Goal: Task Accomplishment & Management: Use online tool/utility

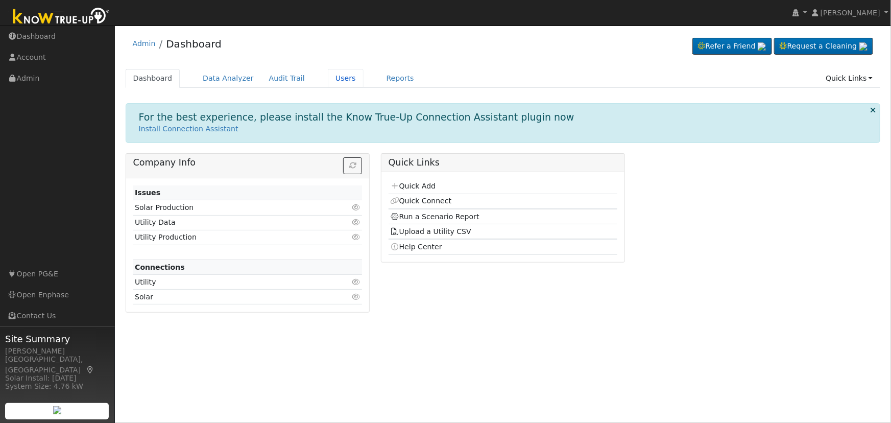
click at [335, 79] on link "Users" at bounding box center [346, 78] width 36 height 19
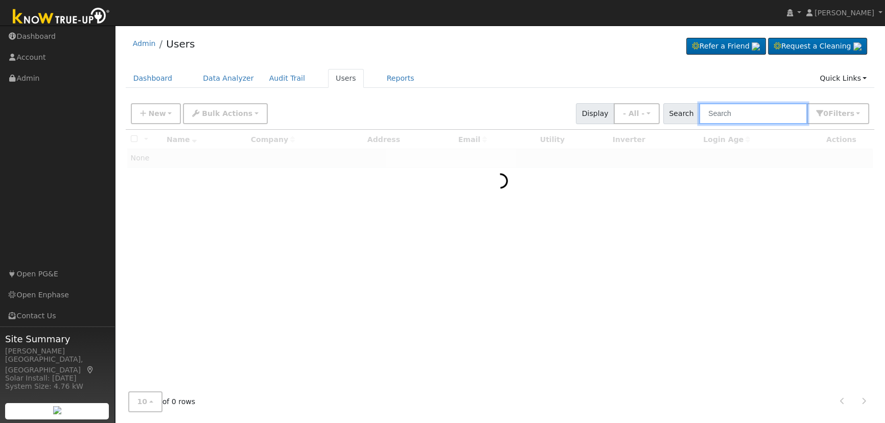
click at [766, 114] on input "text" at bounding box center [753, 113] width 108 height 21
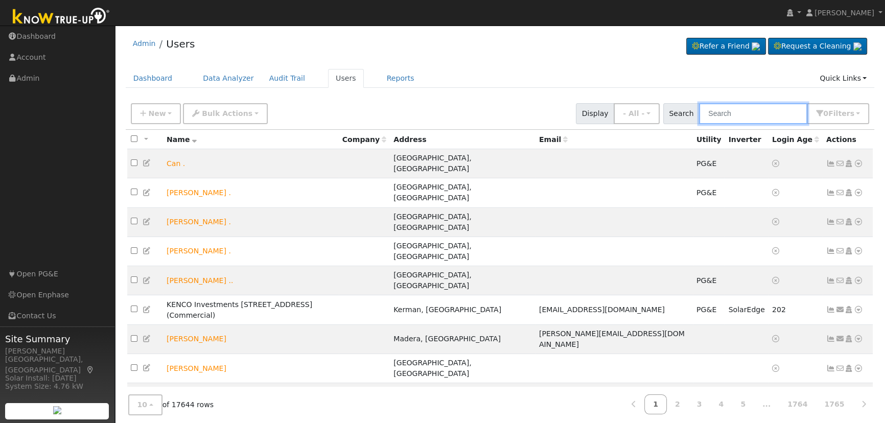
paste input "[PERSON_NAME]"
type input "[PERSON_NAME]"
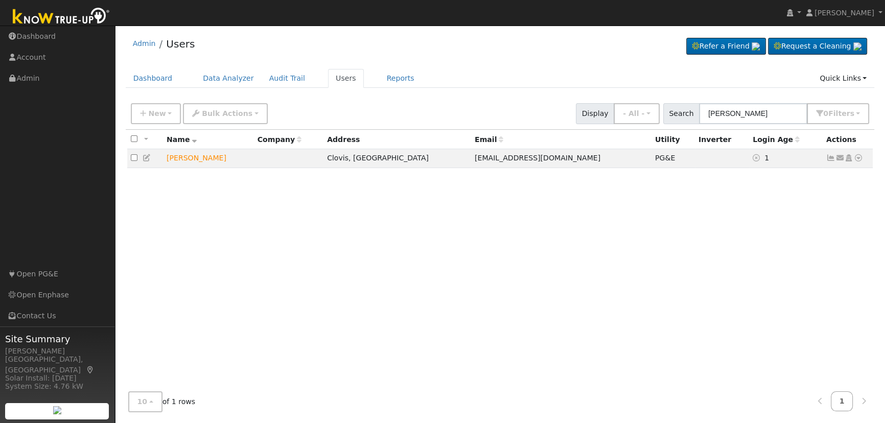
click at [858, 158] on icon at bounding box center [857, 157] width 9 height 7
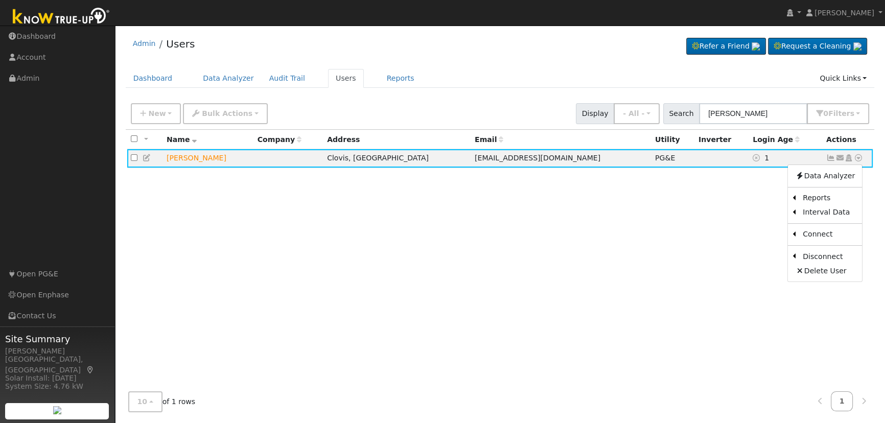
click at [0, 0] on link "Scenario" at bounding box center [0, 0] width 0 height 0
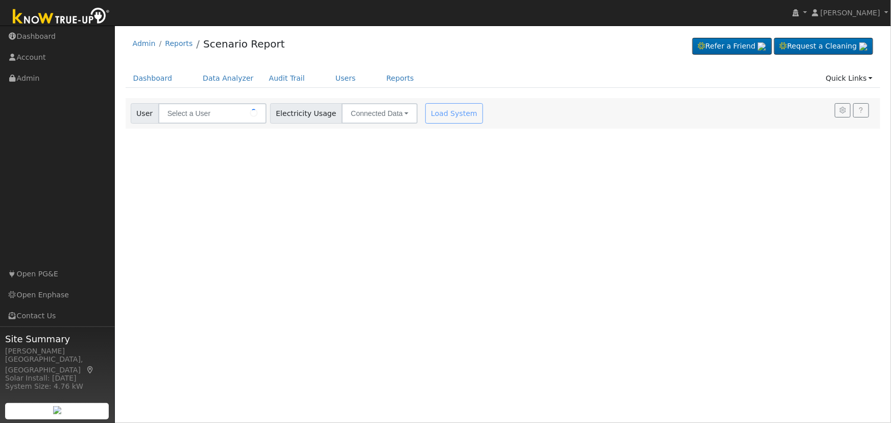
type input "[PERSON_NAME]"
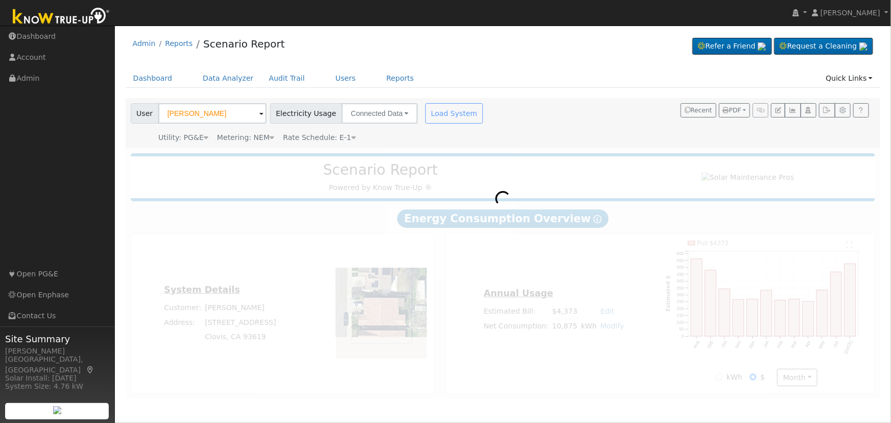
click at [351, 137] on icon at bounding box center [353, 137] width 5 height 7
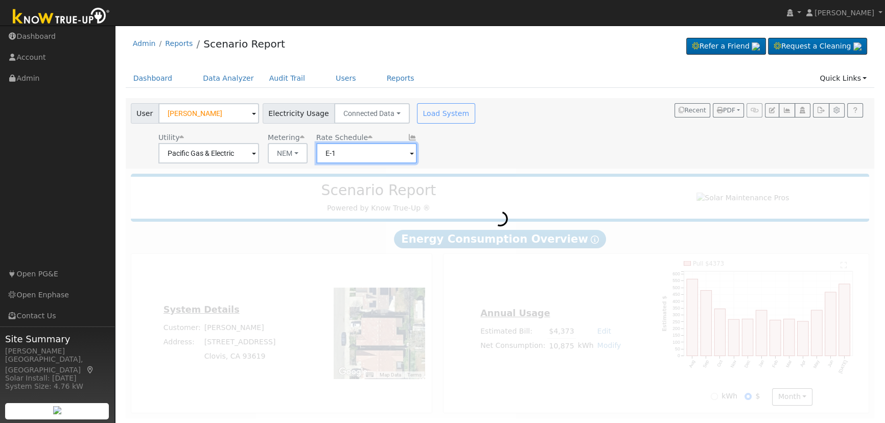
click at [259, 155] on input "E-1" at bounding box center [208, 153] width 101 height 20
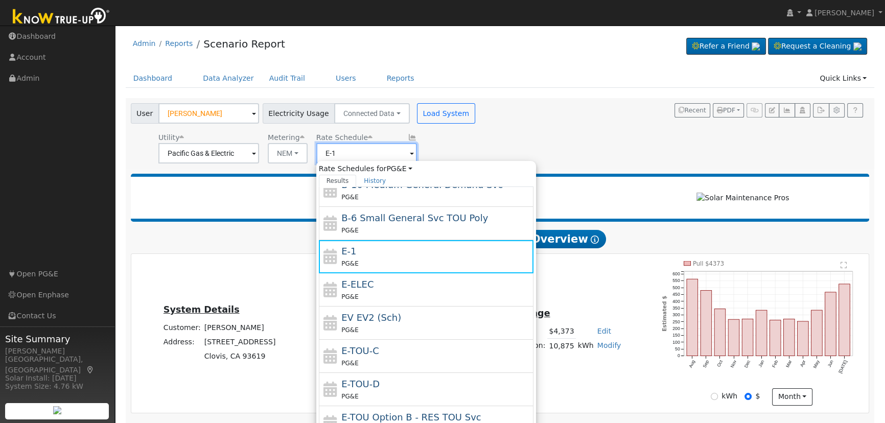
scroll to position [111, 0]
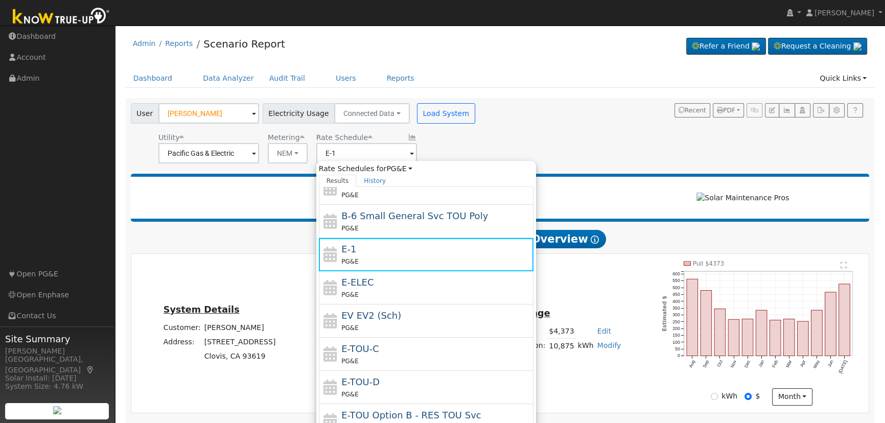
drag, startPoint x: 379, startPoint y: 357, endPoint x: 378, endPoint y: 363, distance: 5.7
click at [378, 359] on div "PG&E" at bounding box center [435, 360] width 189 height 11
type input "E-TOU-C"
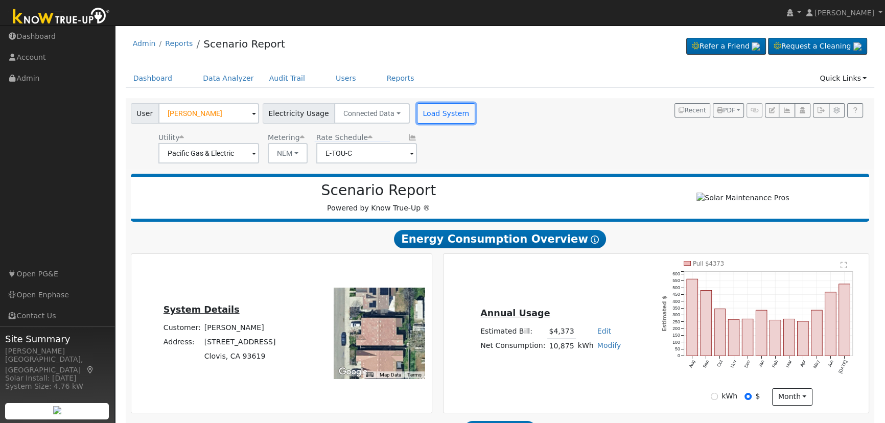
click at [422, 117] on button "Load System" at bounding box center [446, 113] width 58 height 20
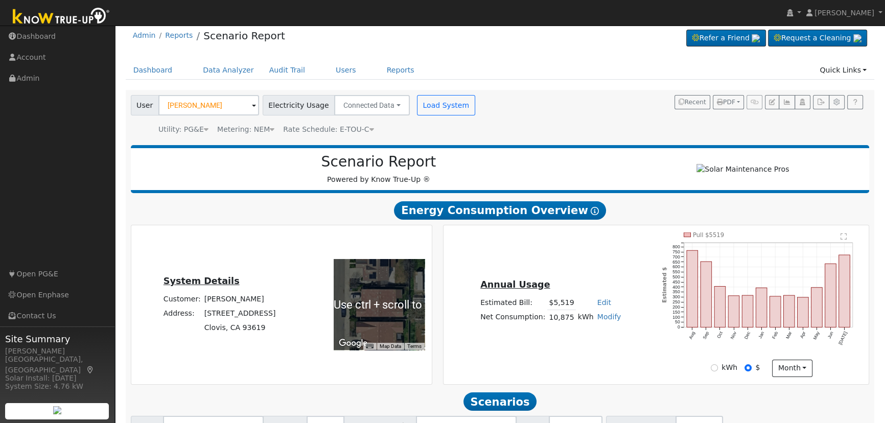
scroll to position [0, 0]
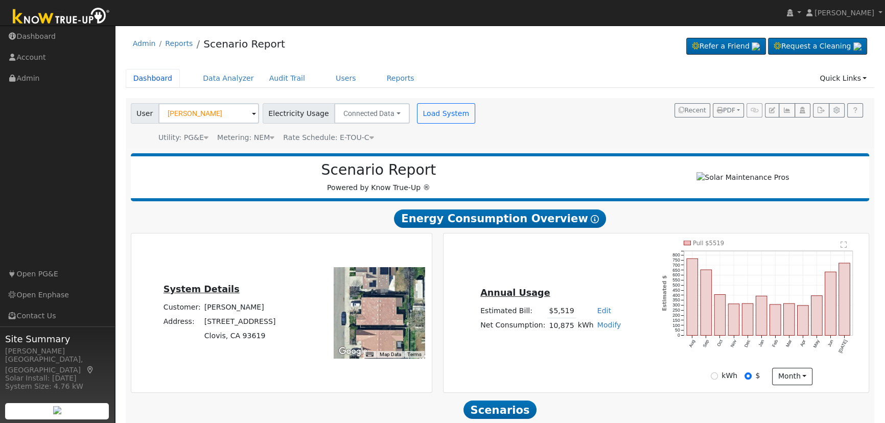
click at [138, 81] on link "Dashboard" at bounding box center [153, 78] width 55 height 19
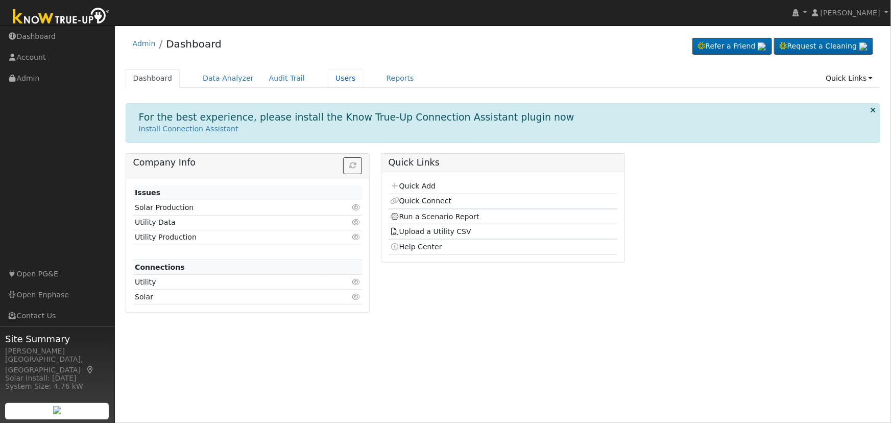
click at [329, 81] on link "Users" at bounding box center [346, 78] width 36 height 19
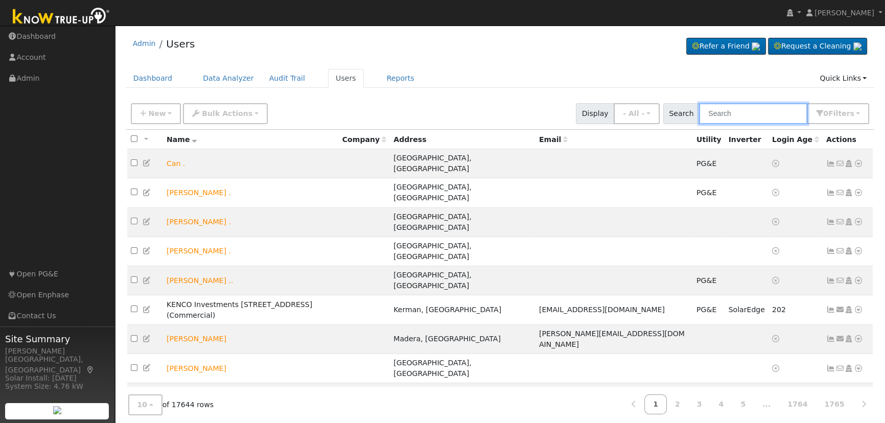
click at [774, 112] on input "text" at bounding box center [753, 113] width 108 height 21
paste input "Fayad Almasri"
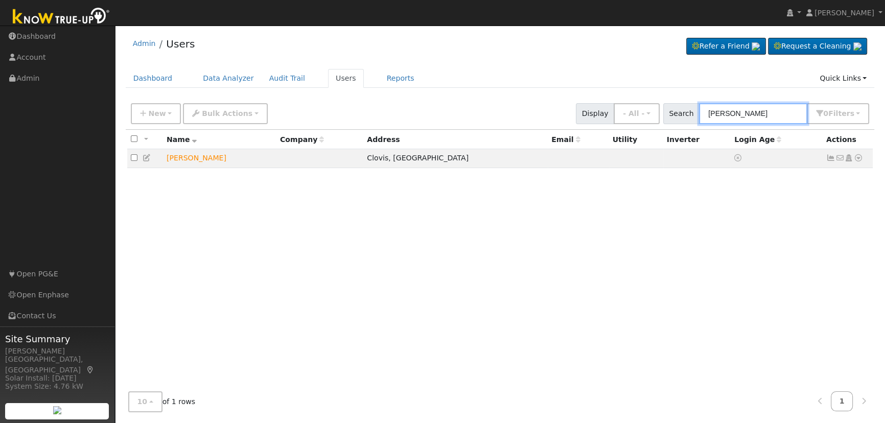
type input "Fayad Almasri"
click at [857, 159] on icon at bounding box center [857, 157] width 9 height 7
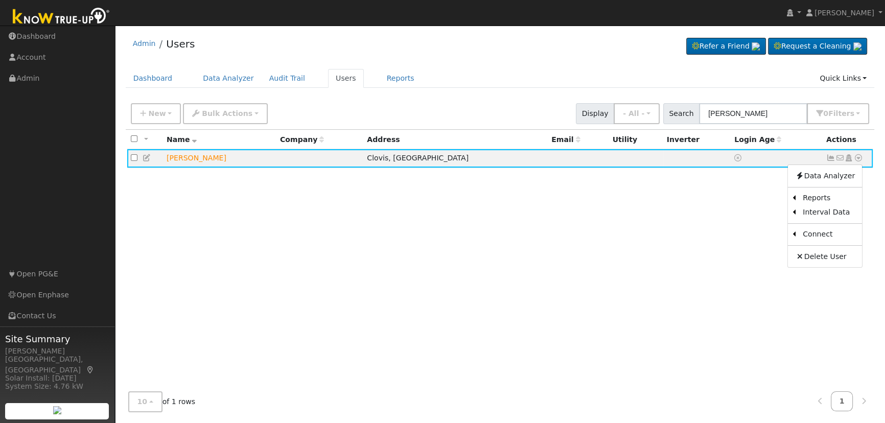
click at [846, 160] on icon at bounding box center [848, 157] width 9 height 7
